Goal: Find specific page/section: Find specific page/section

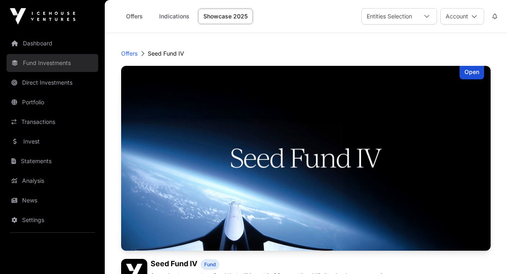
click at [42, 60] on link "Fund Investments" at bounding box center [53, 63] width 92 height 18
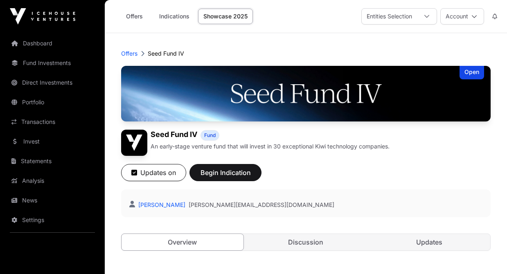
drag, startPoint x: 0, startPoint y: 0, endPoint x: 504, endPoint y: 16, distance: 504.1
click at [40, 44] on link "Dashboard" at bounding box center [53, 43] width 92 height 18
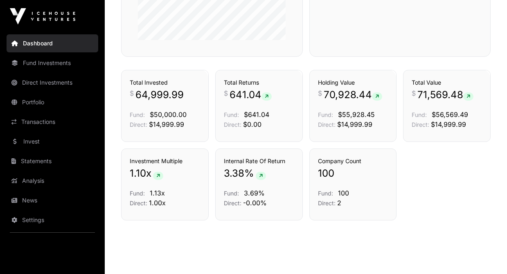
scroll to position [549, 0]
